Goal: Find specific page/section: Find specific page/section

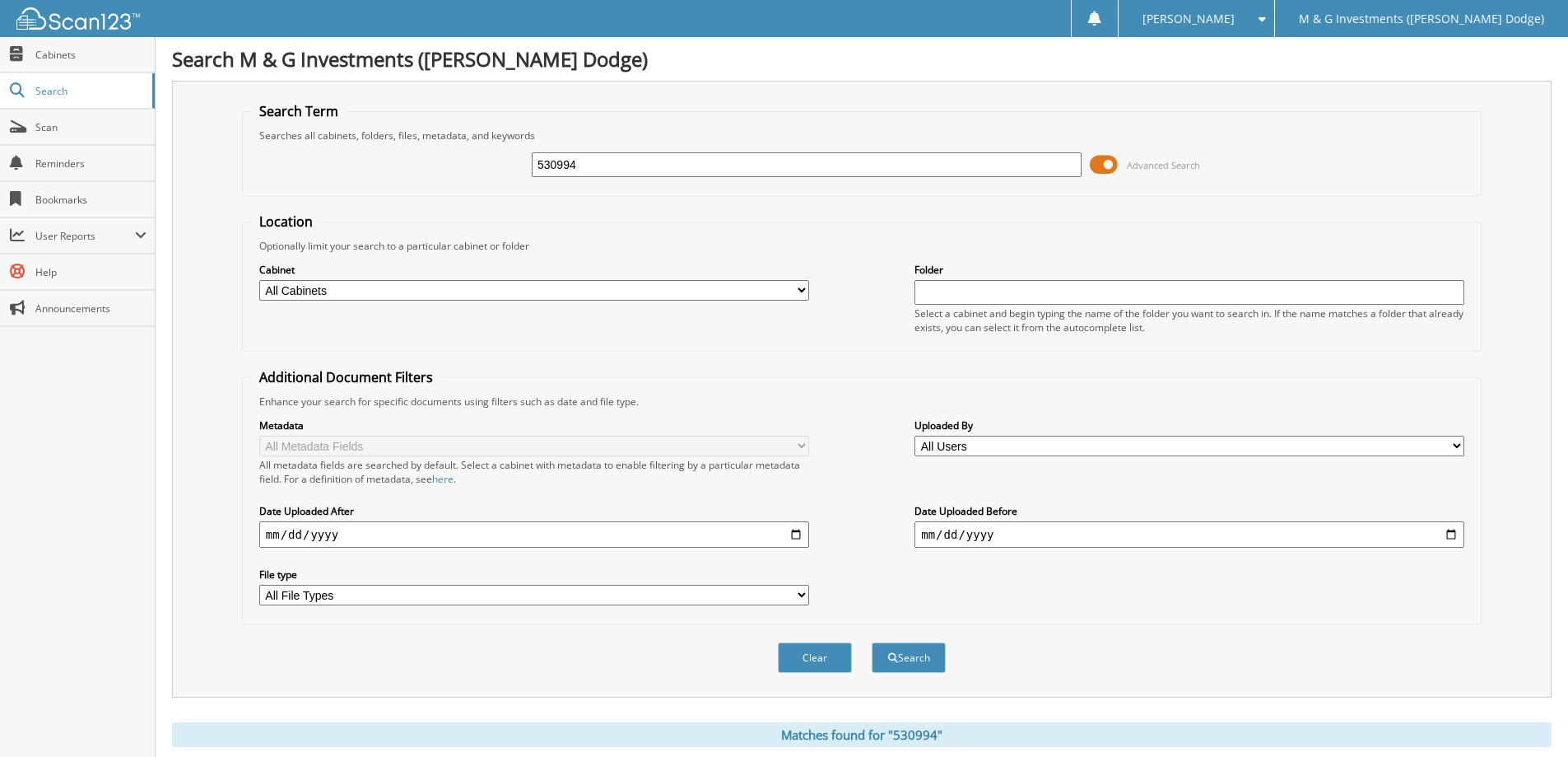
click at [785, 180] on div "530994 Advanced Search" at bounding box center [861, 165] width 1221 height 44
click at [788, 173] on input "530994" at bounding box center [806, 165] width 550 height 25
type input "547232"
click at [872, 642] on button "Search" at bounding box center [909, 658] width 74 height 31
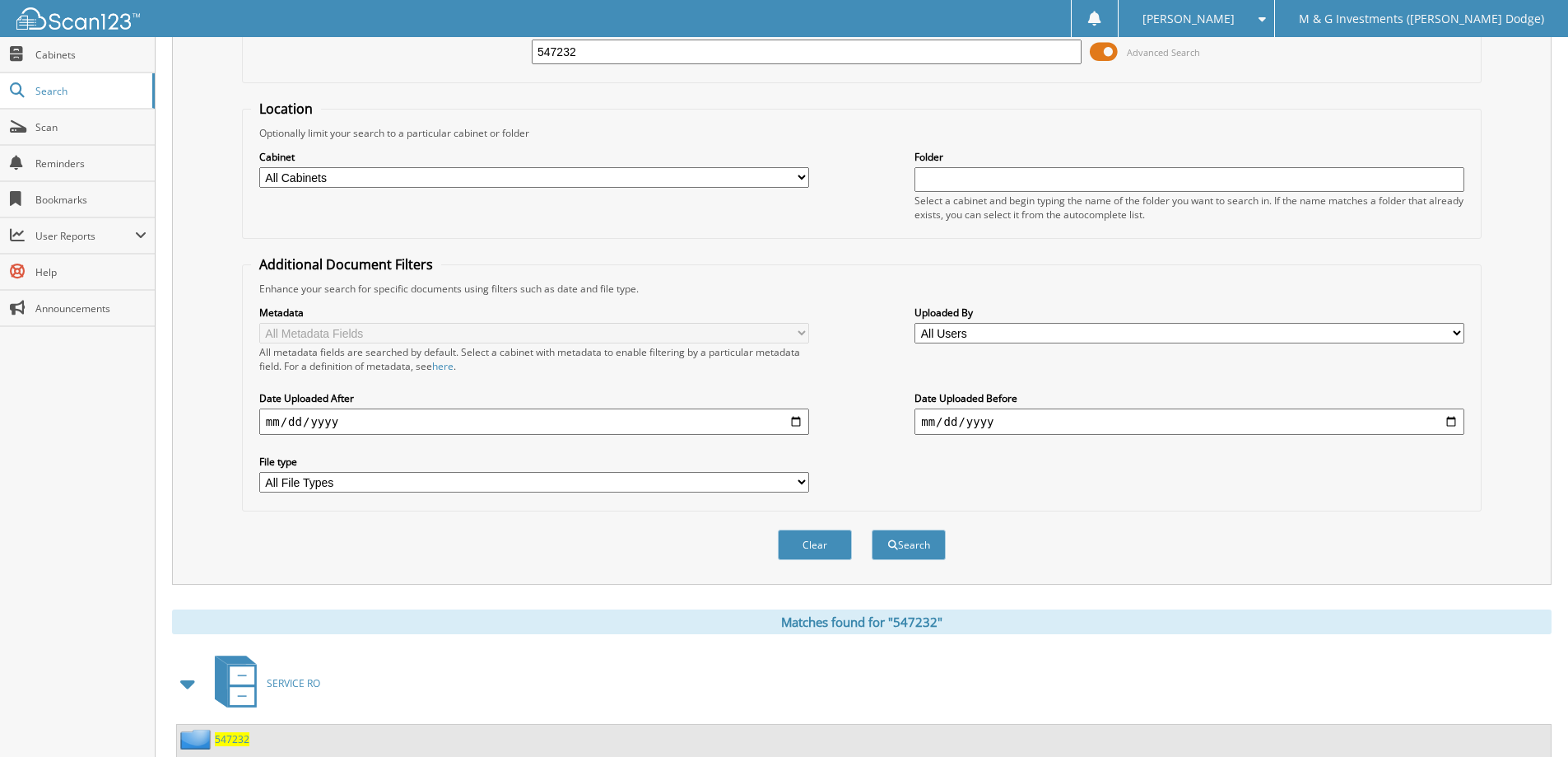
scroll to position [228, 0]
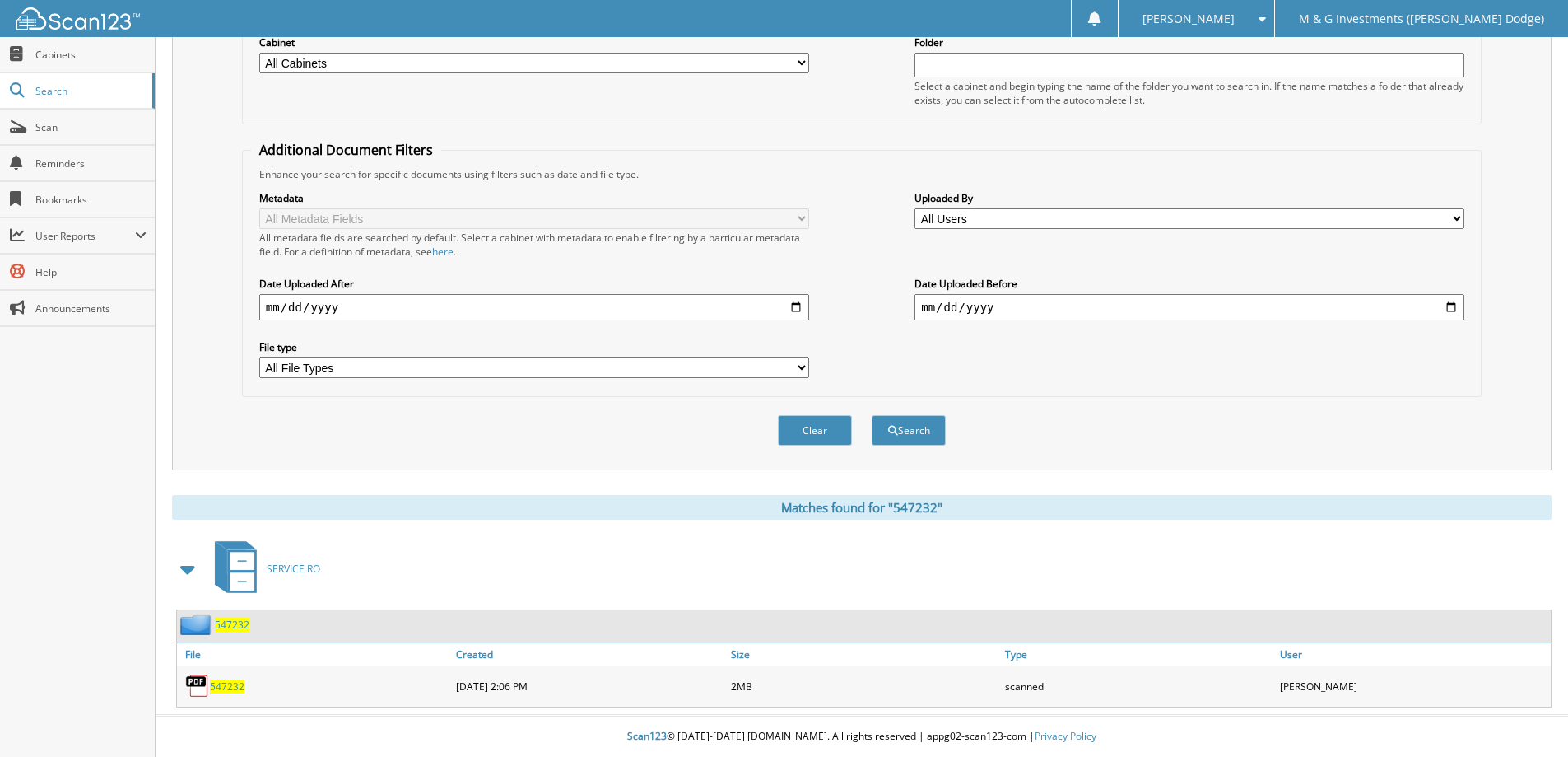
click at [225, 688] on span "547232" at bounding box center [227, 686] width 35 height 14
click at [220, 684] on span "547232" at bounding box center [227, 686] width 35 height 14
